Goal: Transaction & Acquisition: Purchase product/service

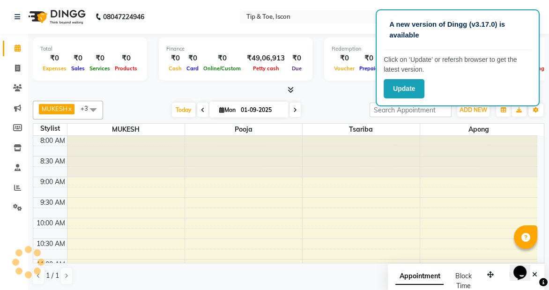
scroll to position [148, 0]
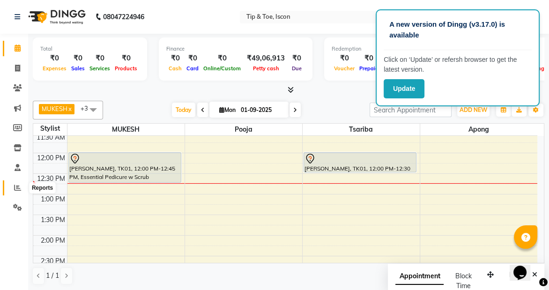
click at [18, 187] on icon at bounding box center [17, 187] width 7 height 7
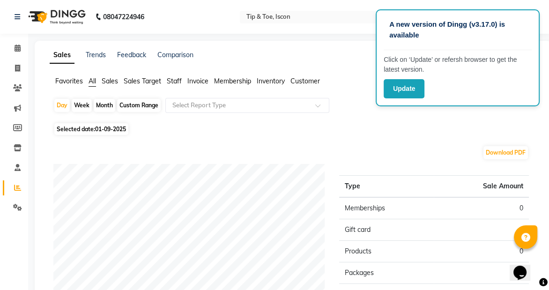
click at [173, 83] on span "Staff" at bounding box center [174, 81] width 15 height 8
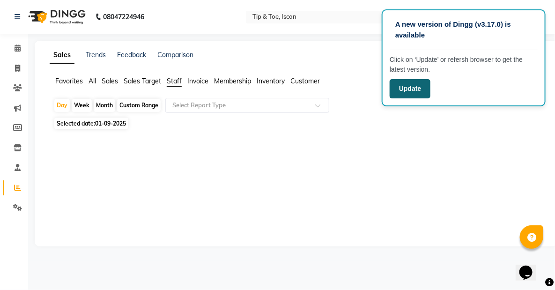
click at [398, 95] on button "Update" at bounding box center [410, 88] width 41 height 19
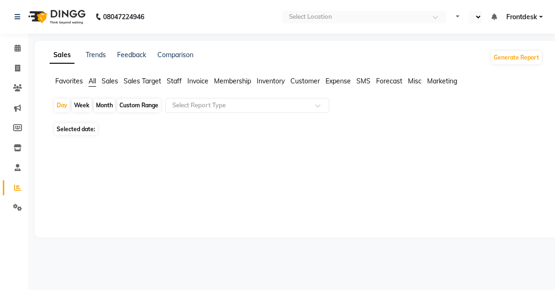
select select "en"
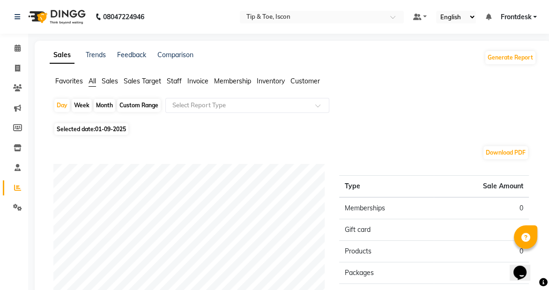
click at [102, 131] on span "01-09-2025" at bounding box center [110, 129] width 31 height 7
select select "9"
select select "2025"
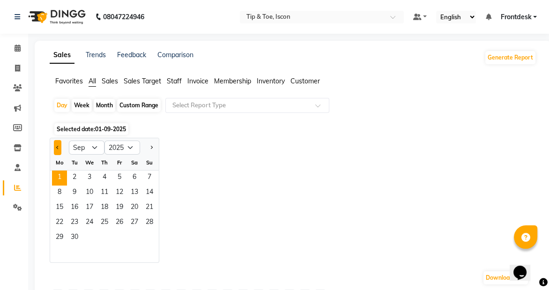
click at [60, 146] on button "Previous month" at bounding box center [57, 147] width 7 height 15
select select "8"
click at [153, 242] on span "31" at bounding box center [149, 238] width 15 height 15
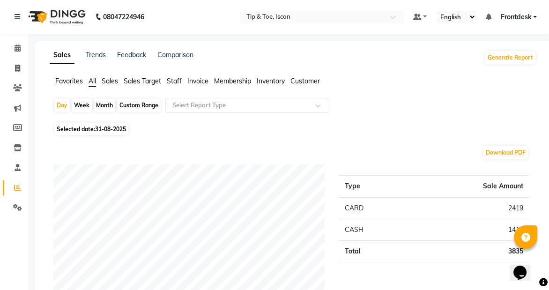
click at [176, 81] on span "Staff" at bounding box center [174, 81] width 15 height 8
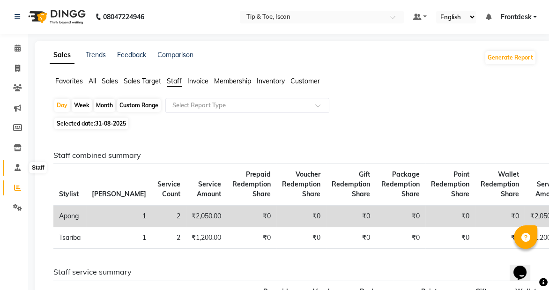
click at [19, 165] on icon at bounding box center [18, 167] width 6 height 7
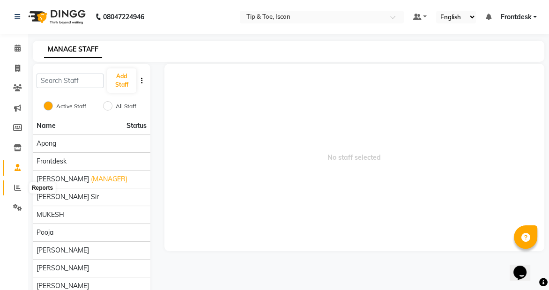
click at [13, 187] on span at bounding box center [17, 188] width 16 height 11
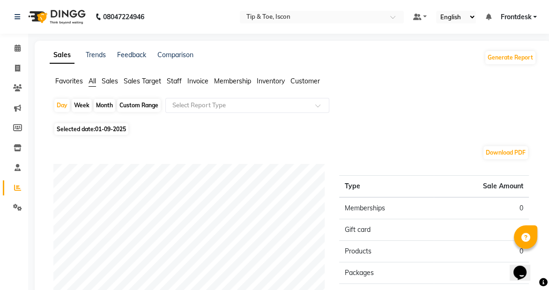
click at [110, 81] on span "Sales" at bounding box center [110, 81] width 16 height 8
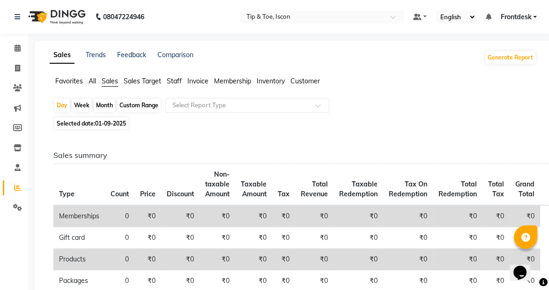
click at [179, 81] on span "Staff" at bounding box center [174, 81] width 15 height 8
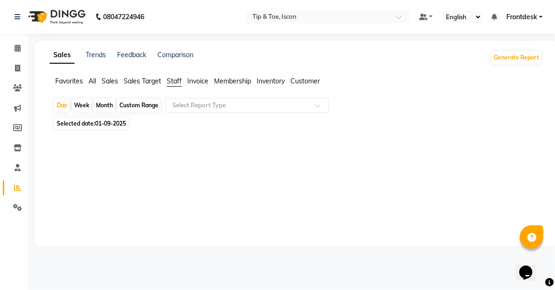
click at [98, 105] on div "Month" at bounding box center [105, 105] width 22 height 13
select select "9"
select select "2025"
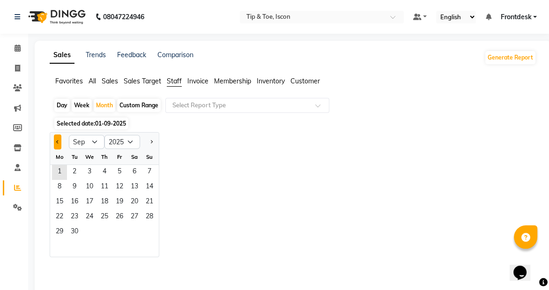
click at [54, 142] on button "Previous month" at bounding box center [57, 142] width 7 height 15
select select "8"
click at [114, 169] on span "1" at bounding box center [119, 172] width 15 height 15
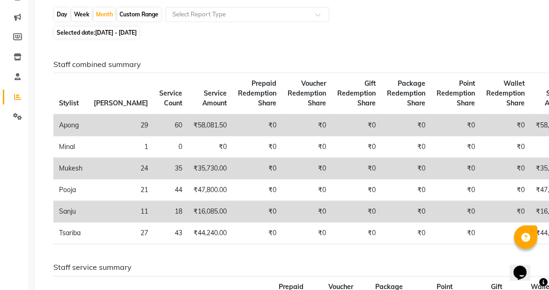
scroll to position [94, 0]
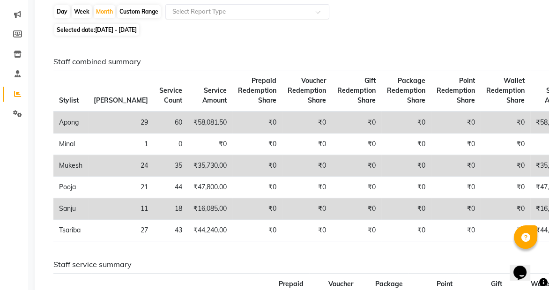
click at [220, 10] on input "text" at bounding box center [238, 11] width 135 height 9
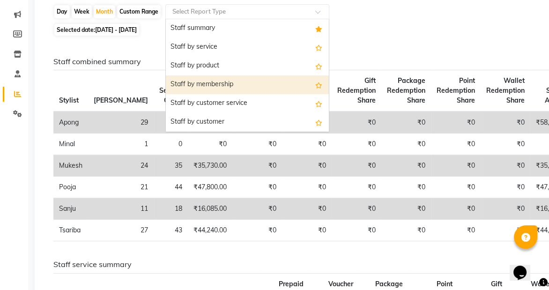
click at [232, 90] on div "Staff by membership" at bounding box center [247, 84] width 163 height 19
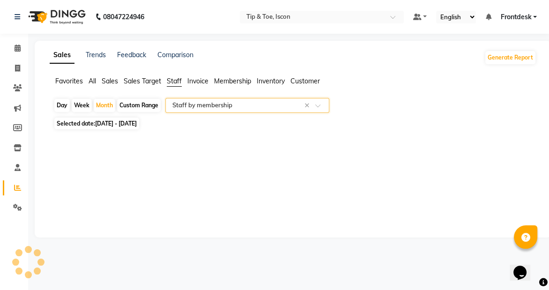
scroll to position [0, 0]
select select "full_report"
select select "csv"
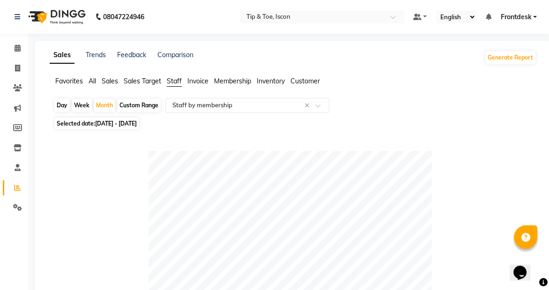
click at [239, 84] on span "Membership" at bounding box center [232, 81] width 37 height 8
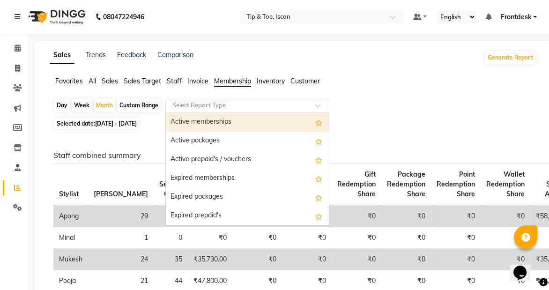
click at [223, 108] on input "text" at bounding box center [238, 105] width 135 height 9
click at [288, 119] on div "Active memberships" at bounding box center [247, 122] width 163 height 19
select select "full_report"
select select "csv"
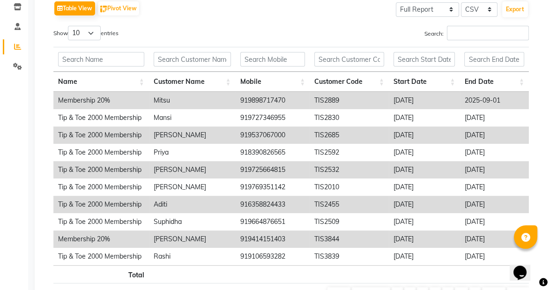
scroll to position [144, 0]
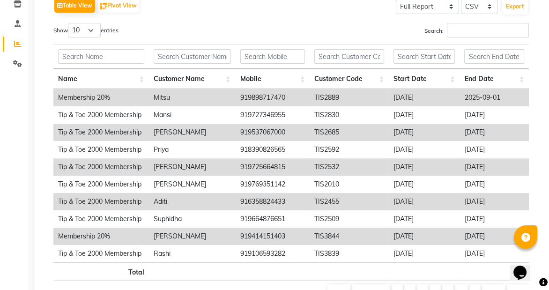
drag, startPoint x: 555, startPoint y: 145, endPoint x: 387, endPoint y: 33, distance: 202.0
click at [387, 33] on div "Search:" at bounding box center [414, 32] width 231 height 18
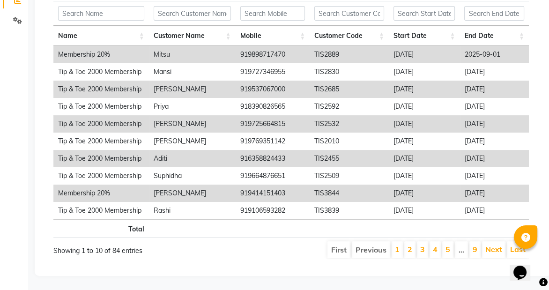
scroll to position [192, 0]
click at [400, 245] on link "1" at bounding box center [397, 249] width 5 height 9
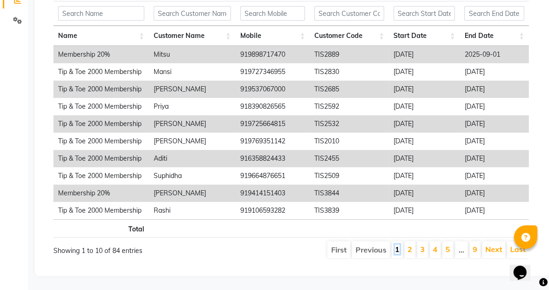
click at [400, 245] on link "1" at bounding box center [397, 249] width 5 height 9
click at [408, 243] on li "2" at bounding box center [409, 249] width 11 height 17
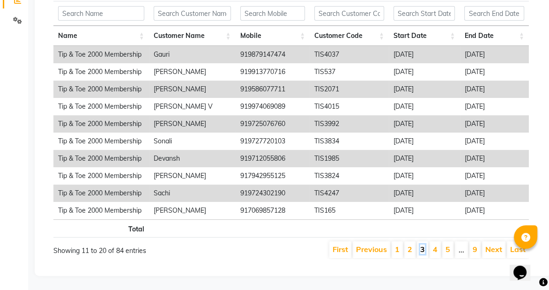
click at [425, 245] on link "3" at bounding box center [422, 249] width 5 height 9
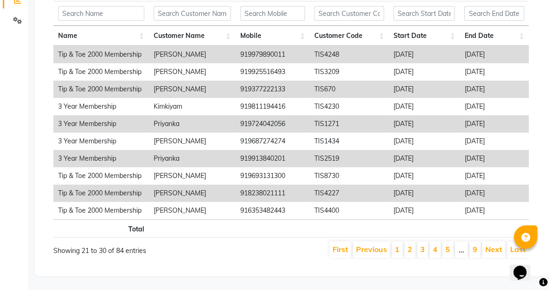
click at [433, 244] on li "4" at bounding box center [435, 249] width 11 height 17
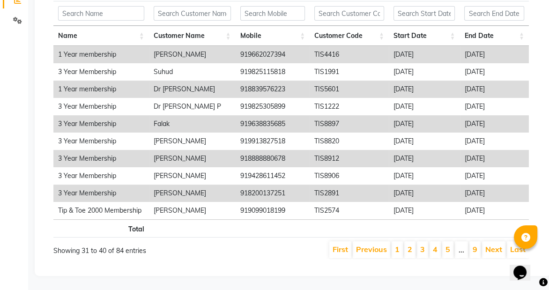
click at [433, 244] on li "4" at bounding box center [435, 249] width 11 height 17
click at [434, 246] on link "4" at bounding box center [435, 249] width 5 height 9
click at [443, 246] on li "5" at bounding box center [447, 249] width 11 height 17
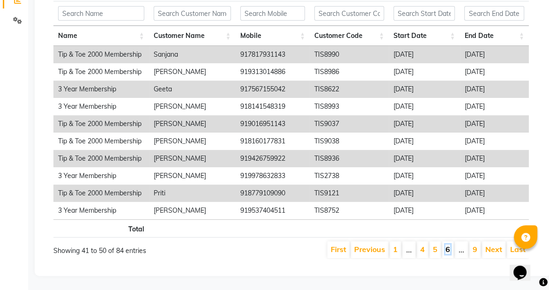
click at [450, 246] on link "6" at bounding box center [448, 249] width 5 height 9
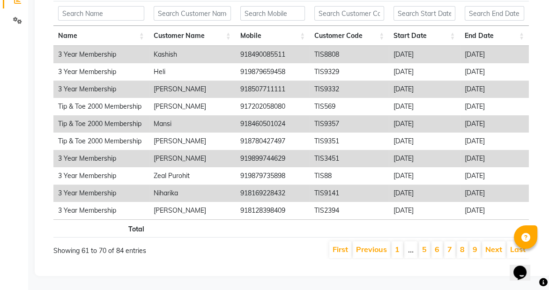
click at [450, 246] on link "7" at bounding box center [450, 249] width 5 height 9
click at [464, 245] on link "8" at bounding box center [462, 249] width 5 height 9
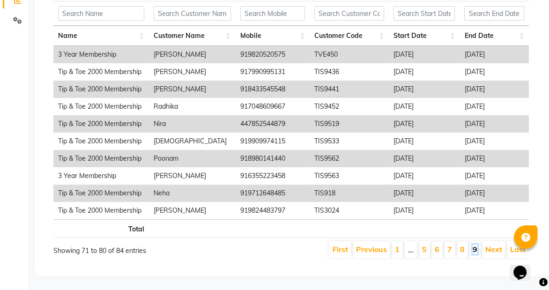
click at [473, 245] on link "9" at bounding box center [475, 249] width 5 height 9
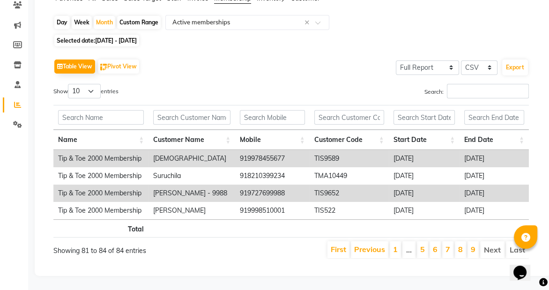
scroll to position [89, 0]
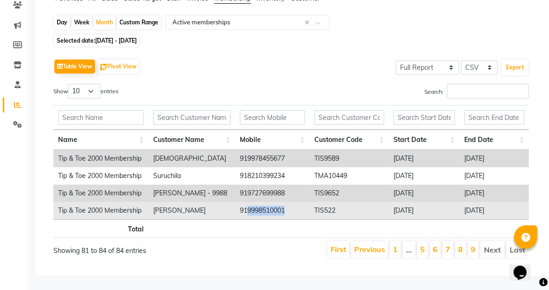
drag, startPoint x: 286, startPoint y: 204, endPoint x: 247, endPoint y: 204, distance: 39.4
click at [247, 204] on td "919998510001" at bounding box center [272, 210] width 75 height 17
copy td "9998510001"
drag, startPoint x: 180, startPoint y: 206, endPoint x: 153, endPoint y: 203, distance: 27.3
click at [153, 203] on td "Parshwa" at bounding box center [192, 210] width 87 height 17
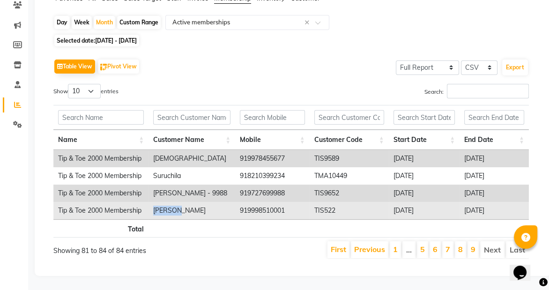
copy td "Parshwa"
drag, startPoint x: 430, startPoint y: 205, endPoint x: 391, endPoint y: 203, distance: 39.4
click at [391, 203] on td "2025-08-17" at bounding box center [424, 210] width 71 height 17
copy td "2025-08-17"
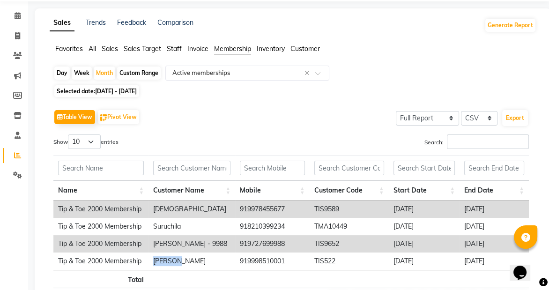
scroll to position [0, 0]
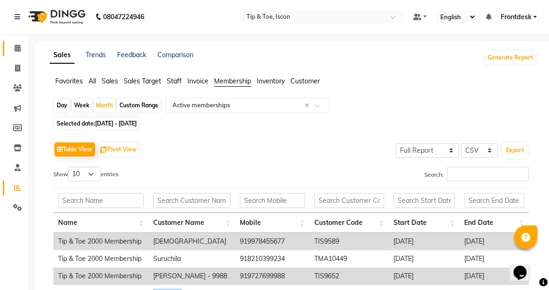
click at [18, 48] on icon at bounding box center [18, 48] width 6 height 7
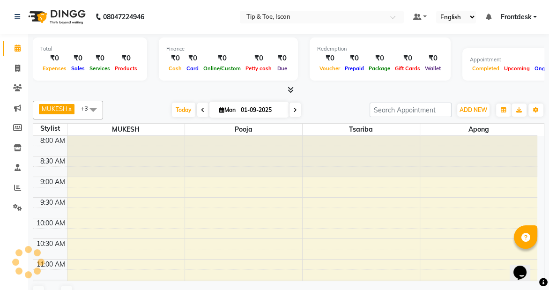
scroll to position [206, 0]
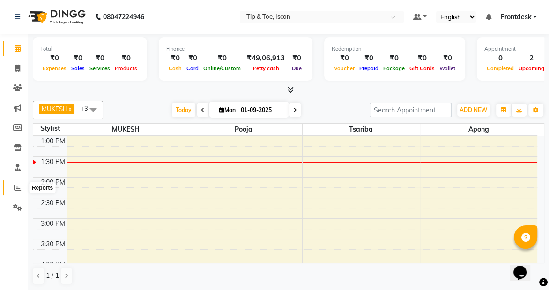
click at [10, 187] on span at bounding box center [17, 188] width 16 height 11
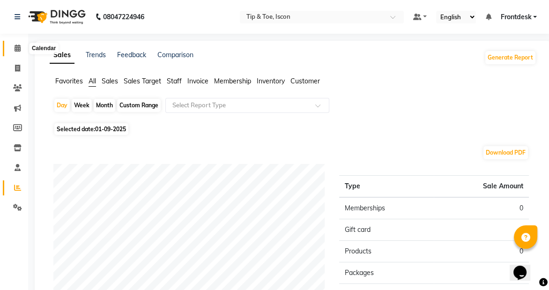
click at [13, 47] on span at bounding box center [17, 48] width 16 height 11
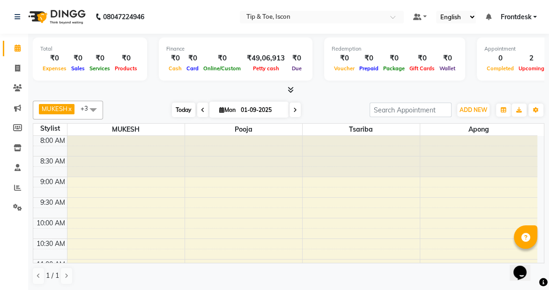
click at [179, 112] on span "Today" at bounding box center [183, 110] width 23 height 15
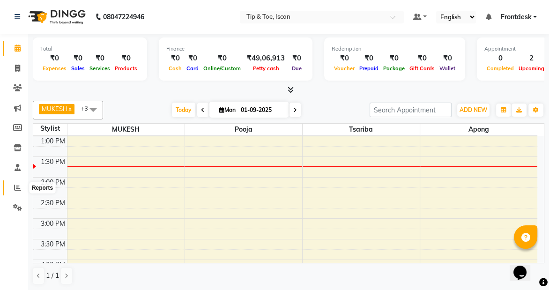
click at [14, 186] on icon at bounding box center [17, 187] width 7 height 7
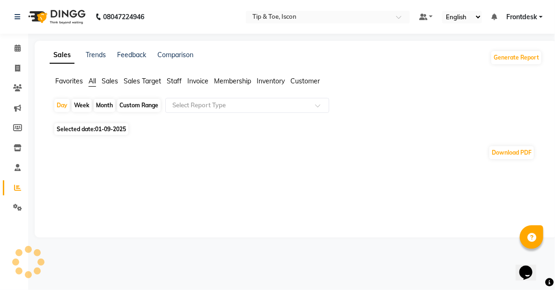
click at [100, 107] on div "Month" at bounding box center [105, 105] width 22 height 13
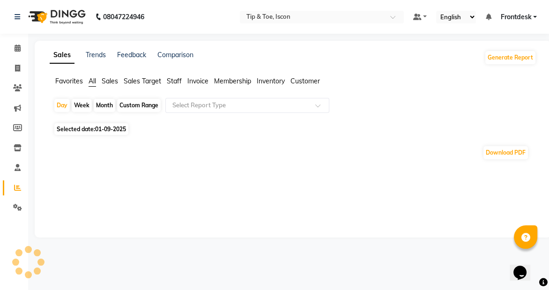
select select "9"
select select "2025"
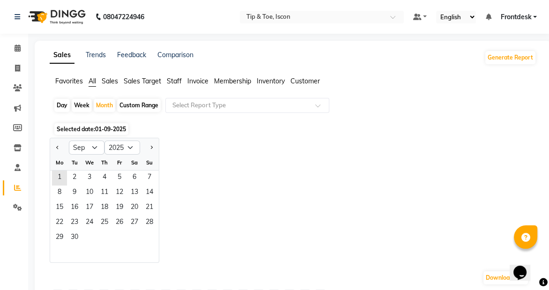
click at [176, 80] on span "Staff" at bounding box center [174, 81] width 15 height 8
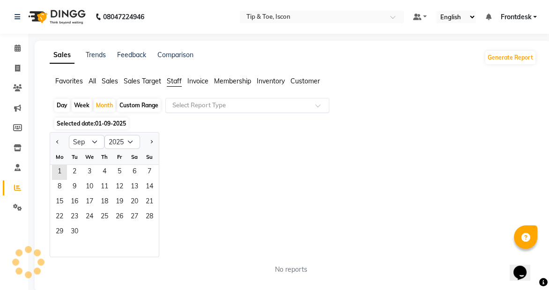
click at [203, 108] on input "text" at bounding box center [238, 105] width 135 height 9
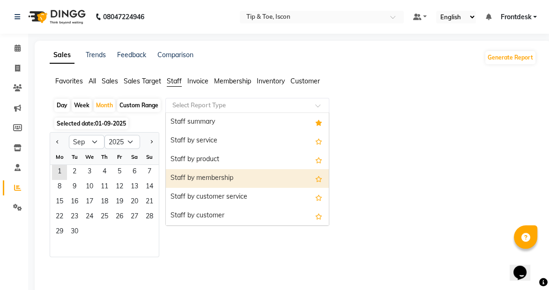
click at [206, 176] on div "Staff by membership" at bounding box center [247, 178] width 163 height 19
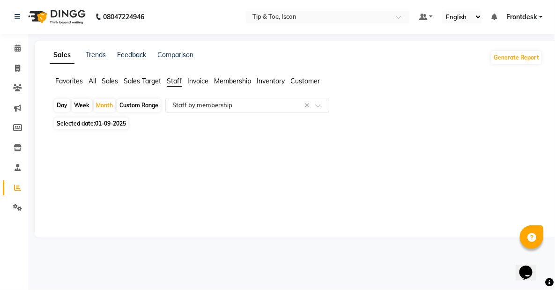
click at [111, 126] on span "01-09-2025" at bounding box center [110, 123] width 31 height 7
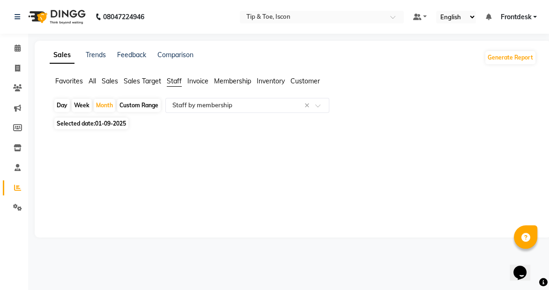
select select "9"
select select "2025"
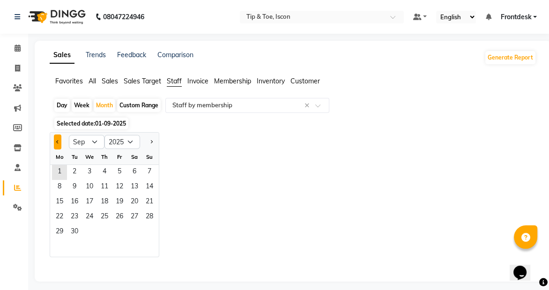
click at [56, 143] on button "Previous month" at bounding box center [57, 142] width 7 height 15
select select "8"
click at [119, 170] on span "1" at bounding box center [119, 172] width 15 height 15
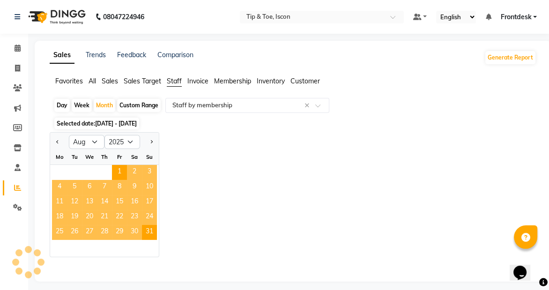
select select "full_report"
select select "csv"
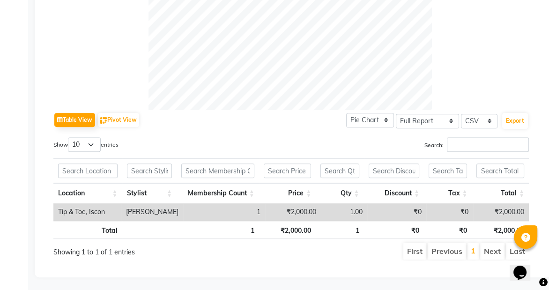
scroll to position [327, 0]
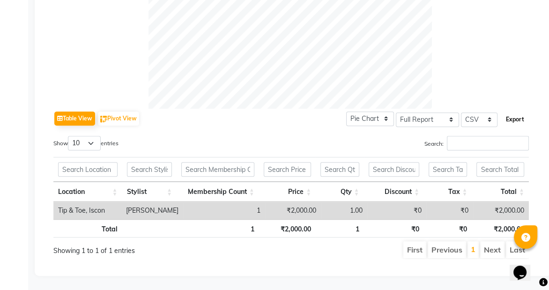
click at [510, 117] on button "Export" at bounding box center [515, 120] width 26 height 16
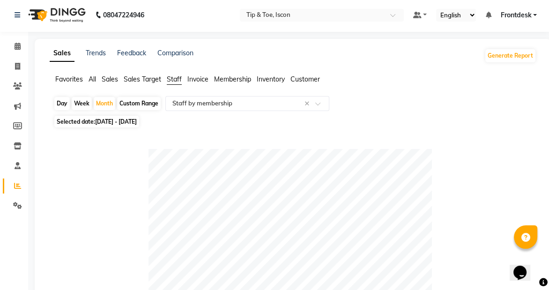
scroll to position [0, 0]
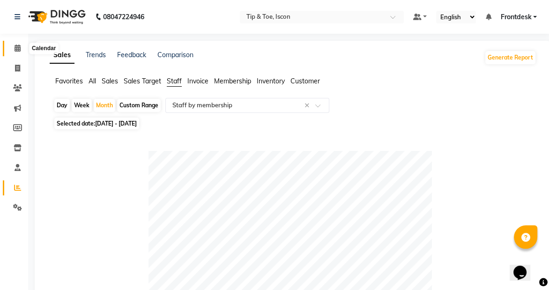
click at [21, 45] on span at bounding box center [17, 48] width 16 height 11
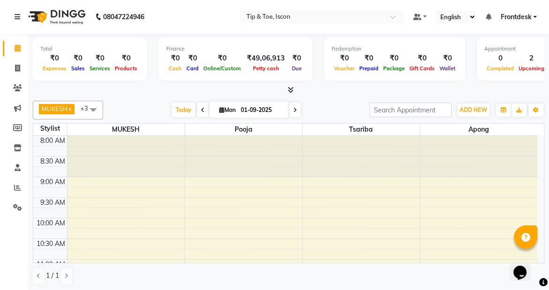
drag, startPoint x: 547, startPoint y: 161, endPoint x: 551, endPoint y: 179, distance: 18.2
click at [549, 194] on html "08047224946 Select Location × Tip & Toe, Iscon Default Panel My Panel English E…" at bounding box center [274, 145] width 549 height 290
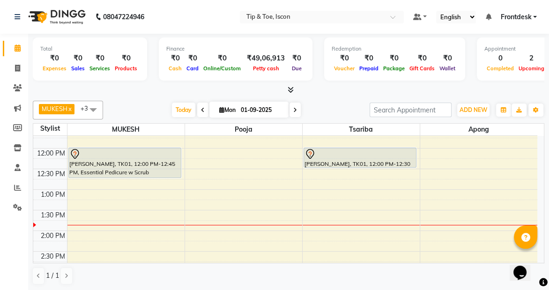
scroll to position [150, 0]
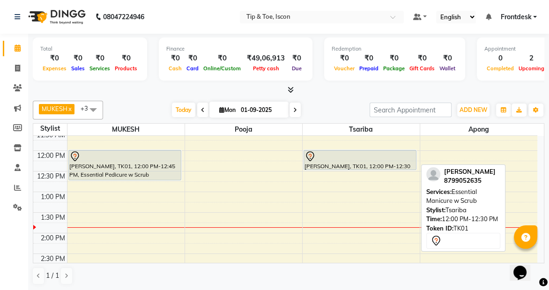
click at [393, 153] on div at bounding box center [361, 156] width 112 height 11
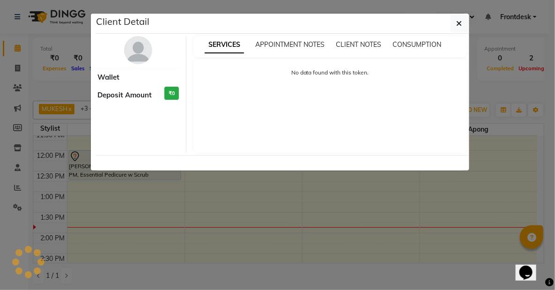
select select "7"
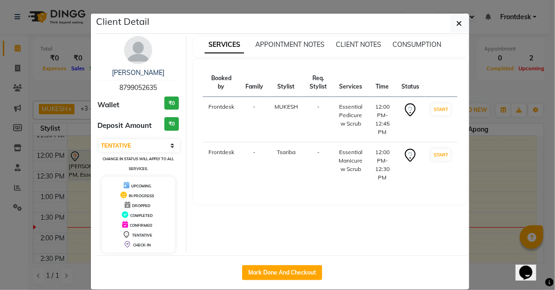
click at [276, 263] on div "Mark Done And Checkout" at bounding box center [283, 272] width 374 height 34
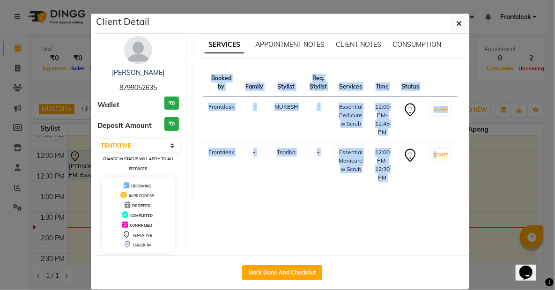
click at [276, 263] on div "Mark Done And Checkout" at bounding box center [283, 272] width 374 height 34
click at [275, 270] on button "Mark Done And Checkout" at bounding box center [282, 272] width 80 height 15
select select "service"
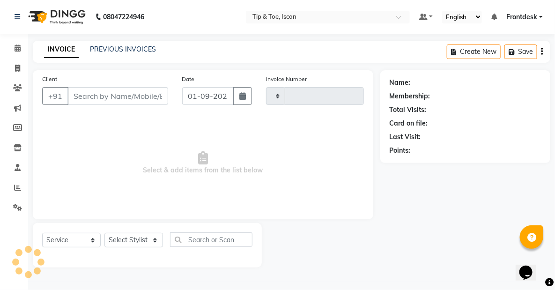
type input "0534"
select select "5988"
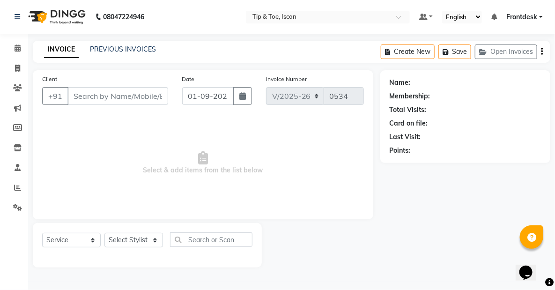
type input "8799052635"
select select "42646"
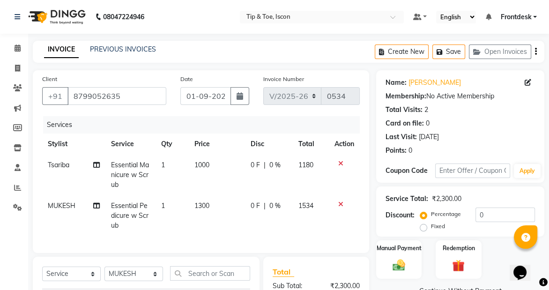
click at [138, 165] on span "Essential Manicure w Scrub" at bounding box center [130, 175] width 38 height 28
select select "42682"
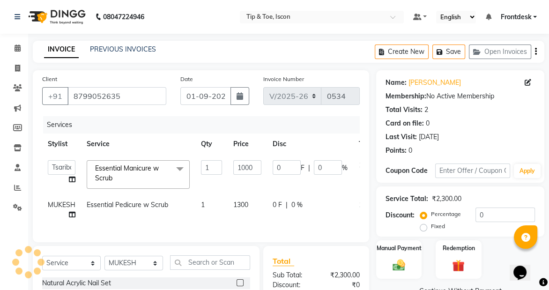
click at [138, 165] on span "Essential Manicure w Scrub" at bounding box center [127, 173] width 64 height 18
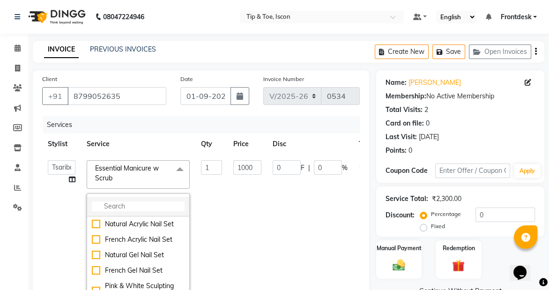
click at [127, 206] on input "multiselect-search" at bounding box center [138, 207] width 93 height 10
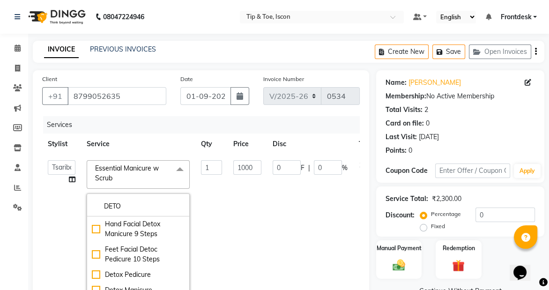
type input "DETO"
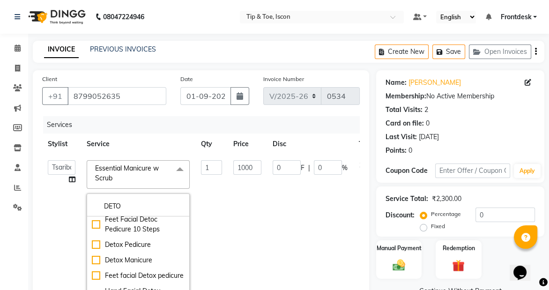
scroll to position [36, 0]
click at [153, 255] on div "Detox Manicure" at bounding box center [138, 260] width 93 height 10
checkbox input "true"
type input "2800"
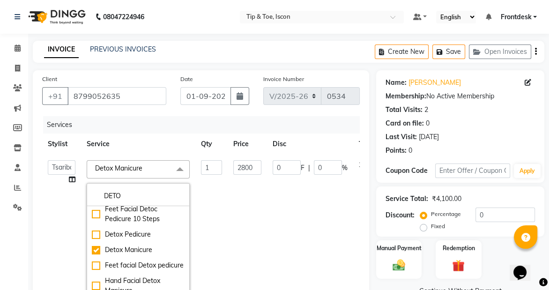
click at [314, 195] on td "0 F | 0 %" at bounding box center [310, 230] width 86 height 150
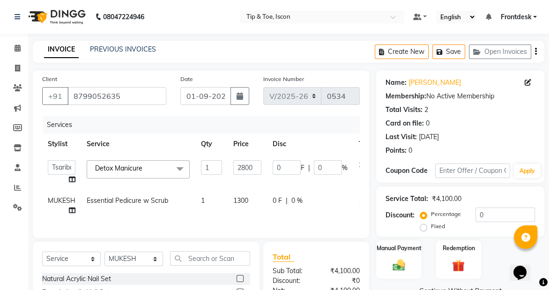
click at [131, 199] on span "Essential Pedicure w Scrub" at bounding box center [128, 200] width 82 height 8
select select "42646"
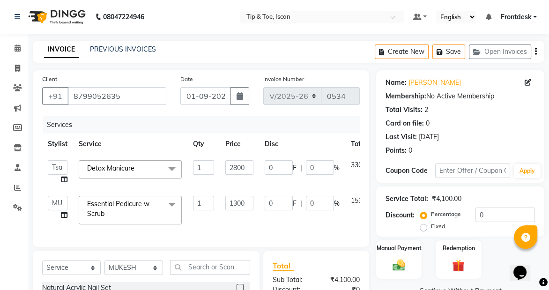
click at [128, 205] on span "Essential Pedicure w Scrub" at bounding box center [118, 209] width 62 height 18
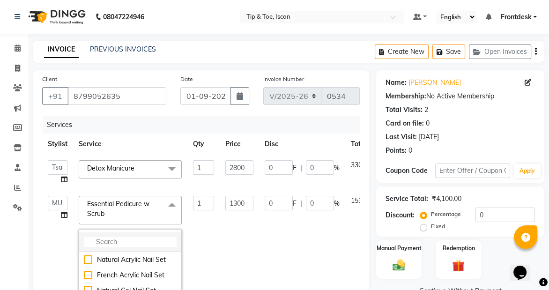
click at [110, 240] on input "multiselect-search" at bounding box center [130, 242] width 93 height 10
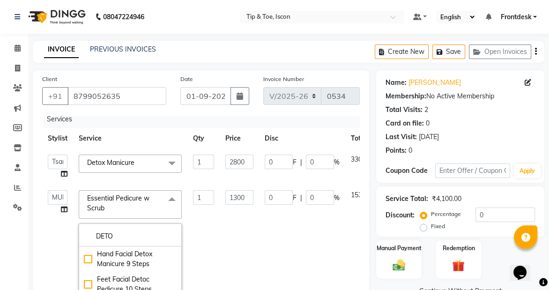
scroll to position [17, 0]
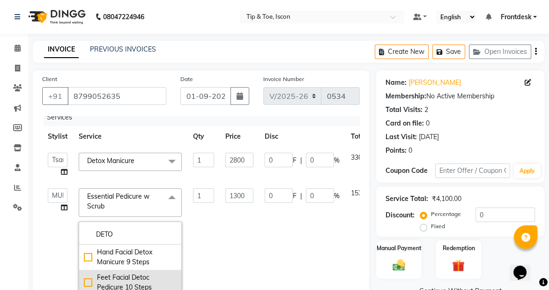
type input "DETO"
click at [98, 273] on div "Feet Facial Detoc Pedicure 10 Steps" at bounding box center [130, 283] width 93 height 20
checkbox input "true"
type input "3000"
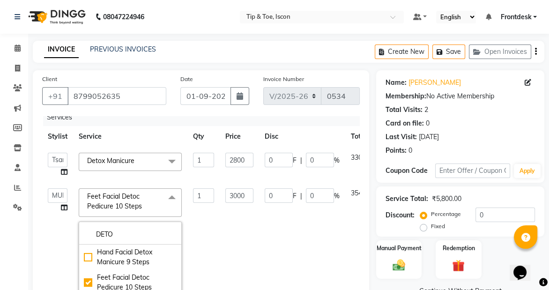
click at [265, 254] on td "0 F | 0 %" at bounding box center [302, 263] width 86 height 160
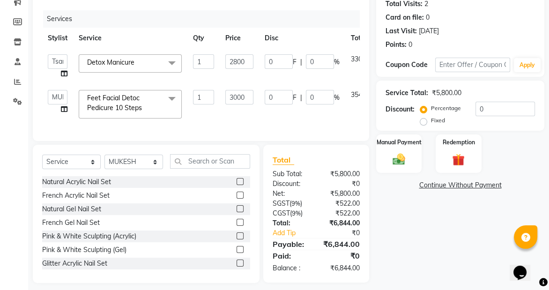
scroll to position [118, 0]
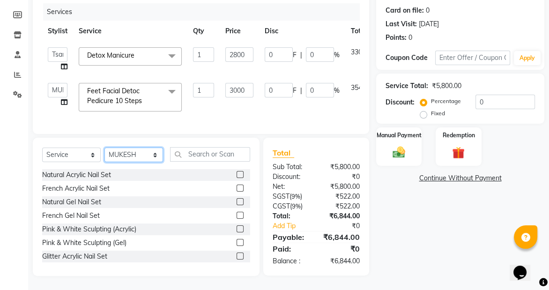
click at [129, 155] on select "Select Stylist Apong Frontdesk MINAL Montie Sir MUKESH Pooja Pooja Tuscano SANJ…" at bounding box center [134, 155] width 59 height 15
select select "42682"
click at [105, 149] on select "Select Stylist Apong Frontdesk MINAL Montie Sir MUKESH Pooja Pooja Tuscano SANJ…" at bounding box center [134, 155] width 59 height 15
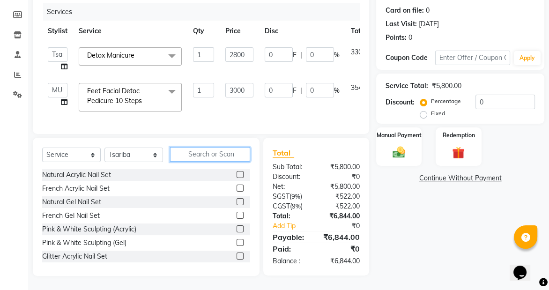
click at [187, 157] on input "text" at bounding box center [210, 154] width 80 height 15
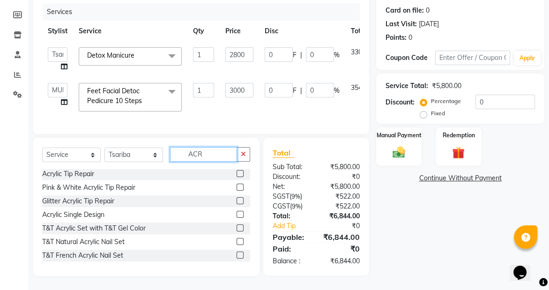
scroll to position [192, 0]
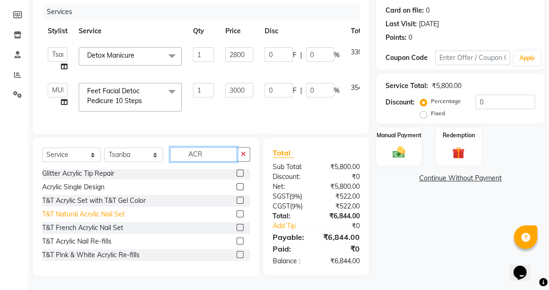
type input "ACR"
click at [120, 215] on div "T&T Natural Acrylic Nail Set" at bounding box center [83, 214] width 82 height 10
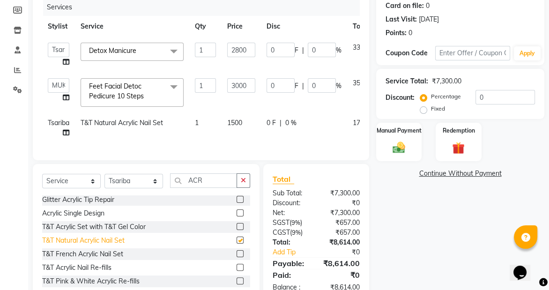
checkbox input "false"
click at [208, 187] on input "ACR" at bounding box center [203, 180] width 67 height 15
type input "A"
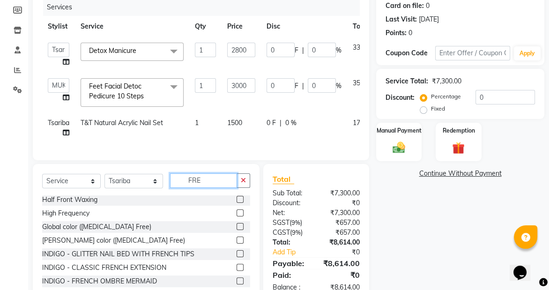
scroll to position [83, 0]
type input "FRE"
click at [237, 203] on label at bounding box center [240, 199] width 7 height 7
click at [237, 203] on input "checkbox" at bounding box center [240, 200] width 6 height 6
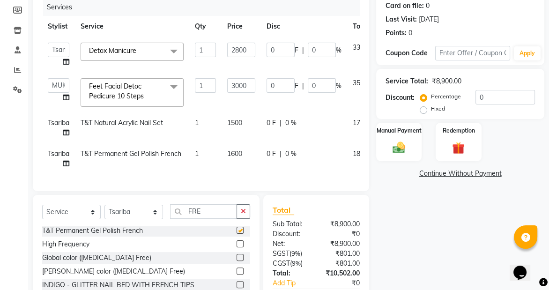
checkbox input "false"
click at [410, 264] on div "Name: Kashmira Membership: No Active Membership Total Visits: 2 Card on file: 0…" at bounding box center [463, 143] width 175 height 381
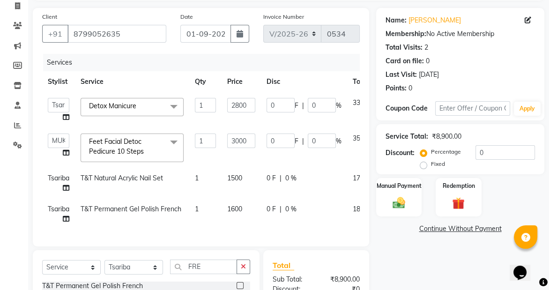
scroll to position [181, 0]
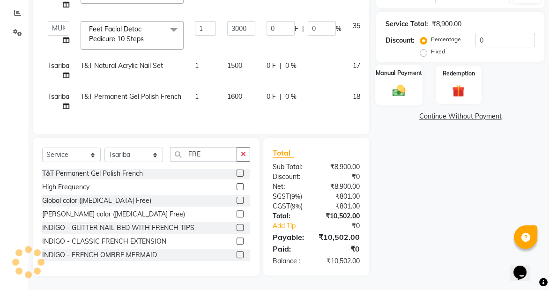
click at [413, 68] on label "Manual Payment" at bounding box center [399, 72] width 47 height 9
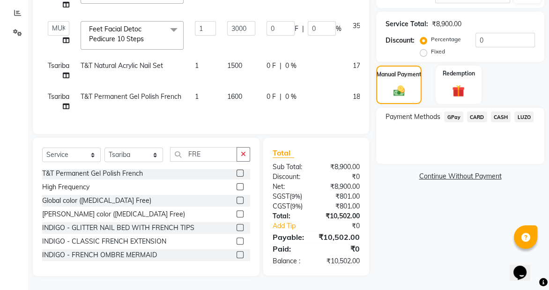
click at [469, 112] on span "CARD" at bounding box center [477, 117] width 20 height 11
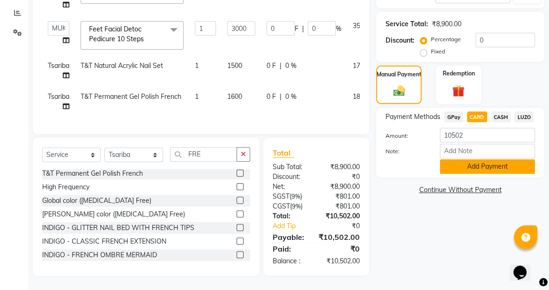
click at [474, 159] on button "Add Payment" at bounding box center [487, 166] width 95 height 15
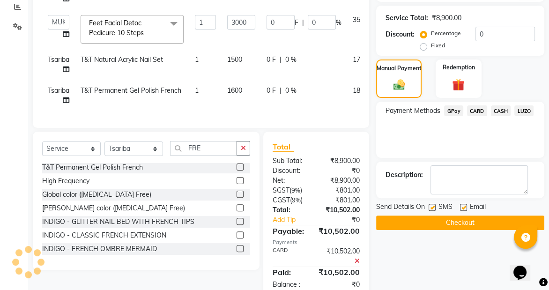
scroll to position [210, 0]
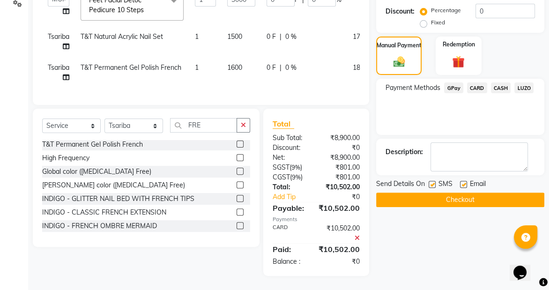
click at [454, 193] on button "Checkout" at bounding box center [460, 200] width 168 height 15
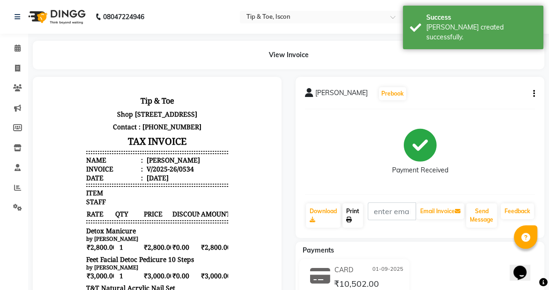
click at [352, 220] on icon at bounding box center [349, 220] width 6 height 6
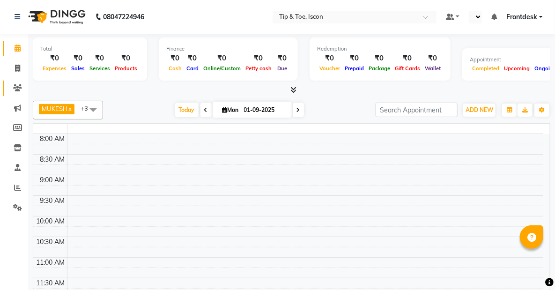
select select "en"
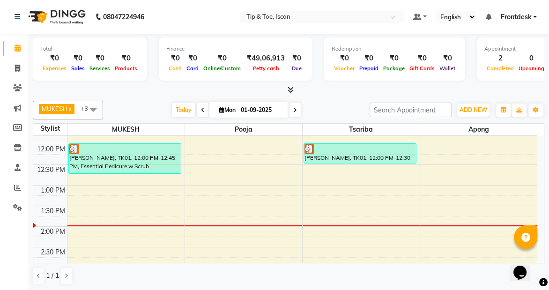
scroll to position [155, 0]
